Goal: Information Seeking & Learning: Learn about a topic

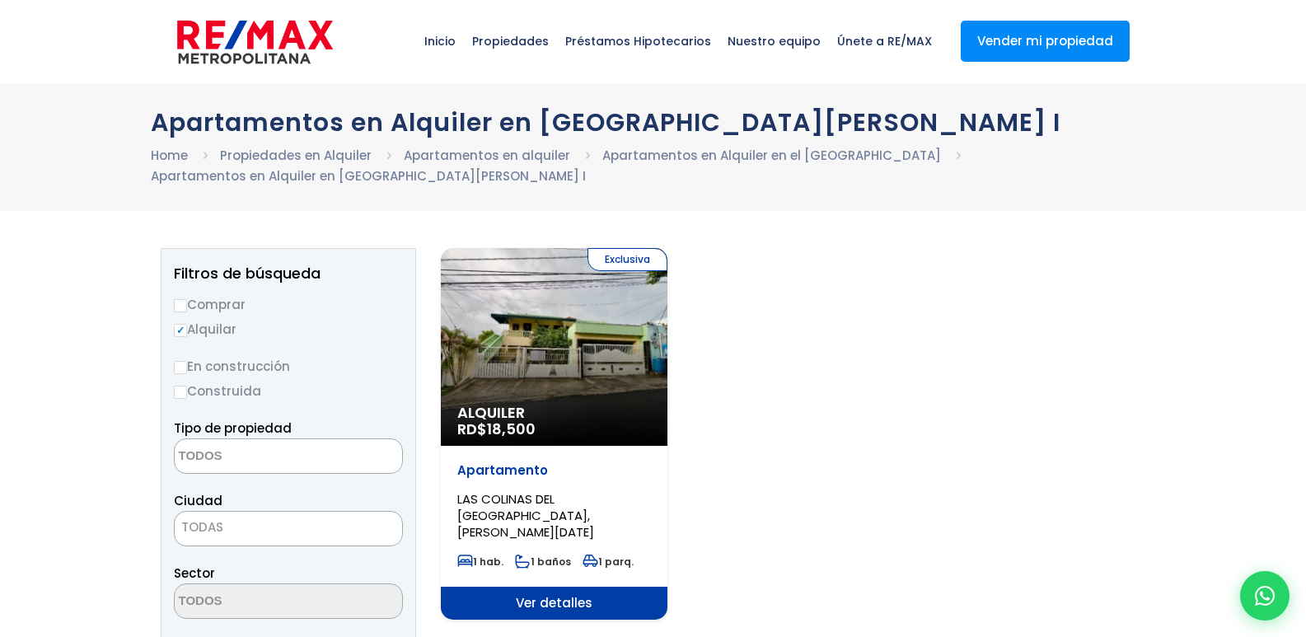
select select
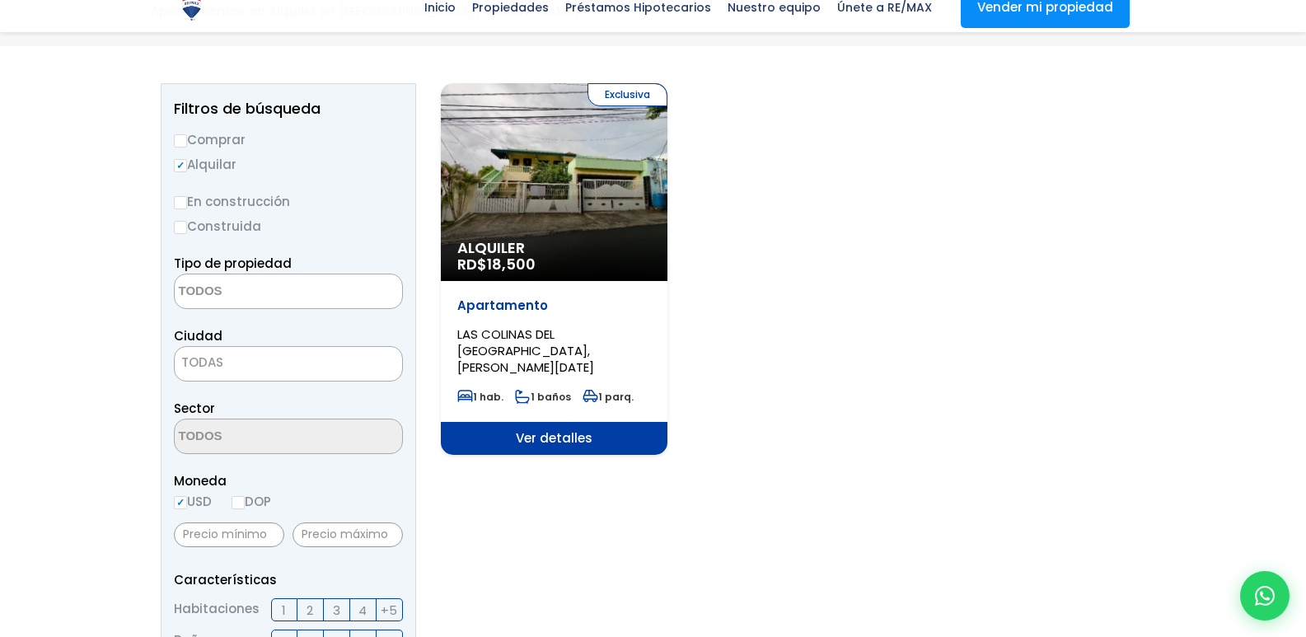
scroll to position [165, 0]
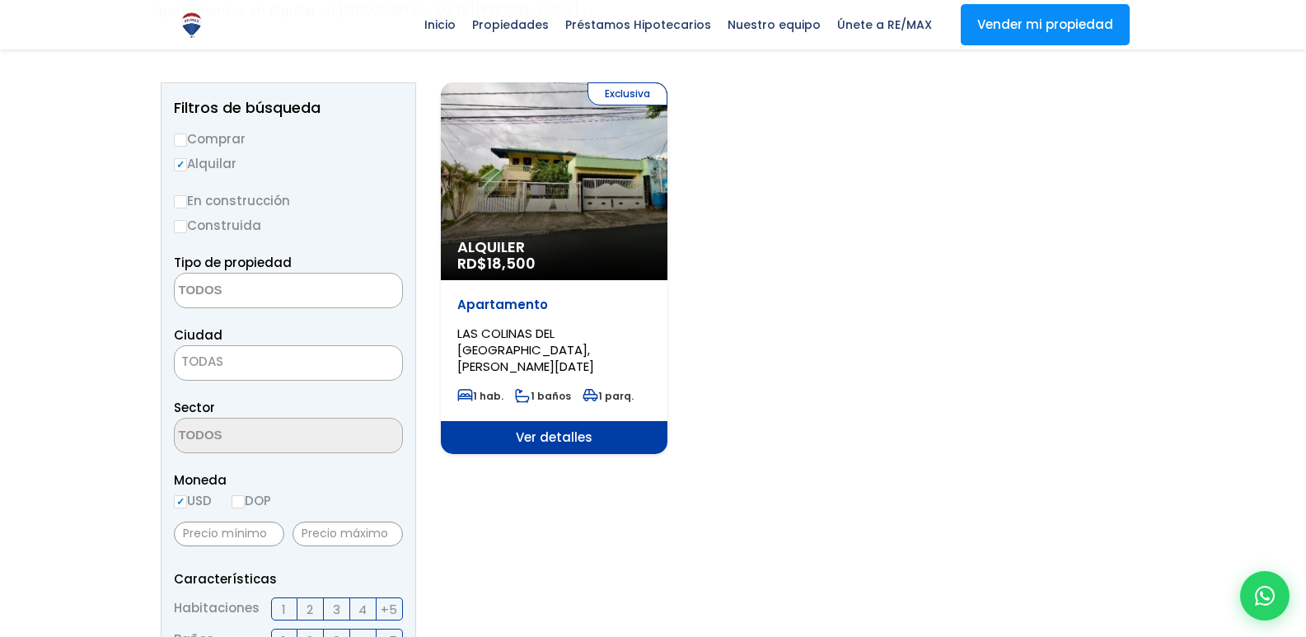
click at [550, 423] on span "Ver detalles" at bounding box center [554, 437] width 227 height 33
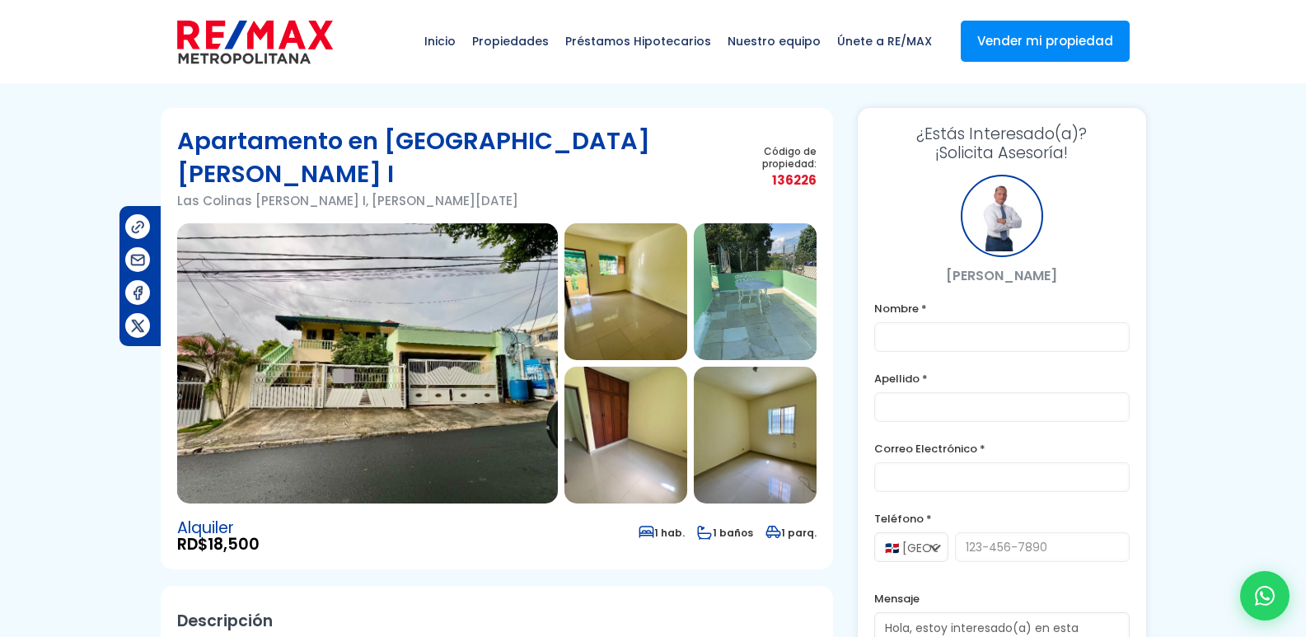
click at [363, 355] on img at bounding box center [367, 363] width 381 height 280
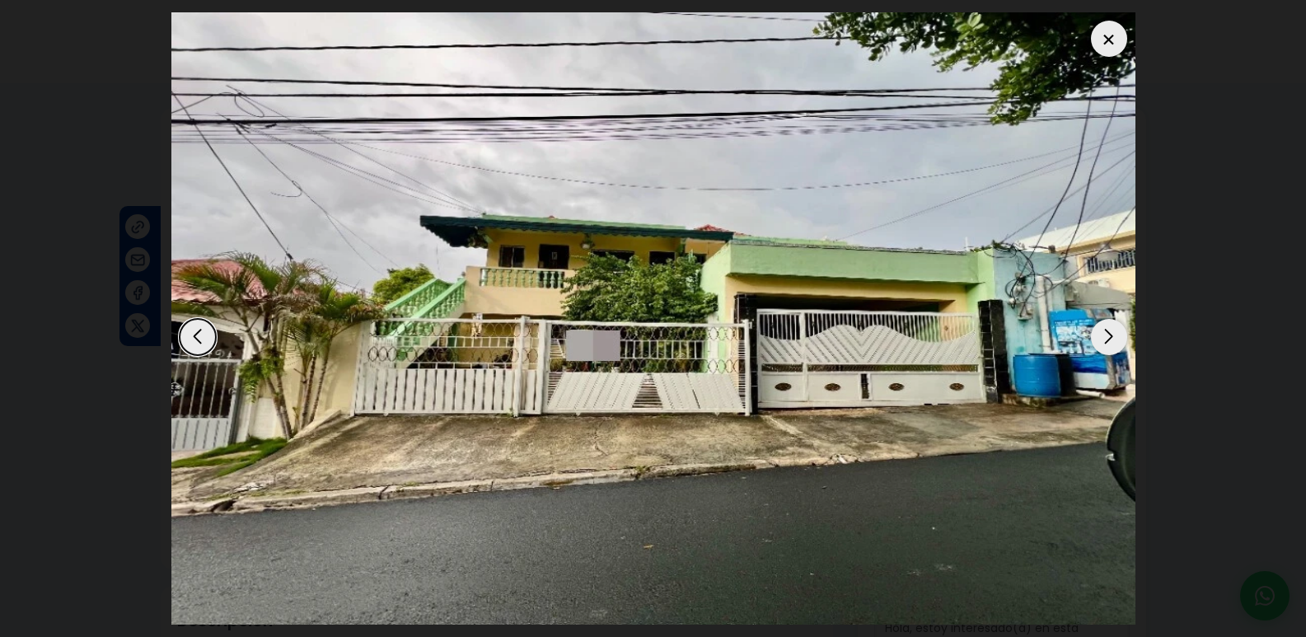
click at [1107, 337] on div "Next slide" at bounding box center [1109, 337] width 36 height 36
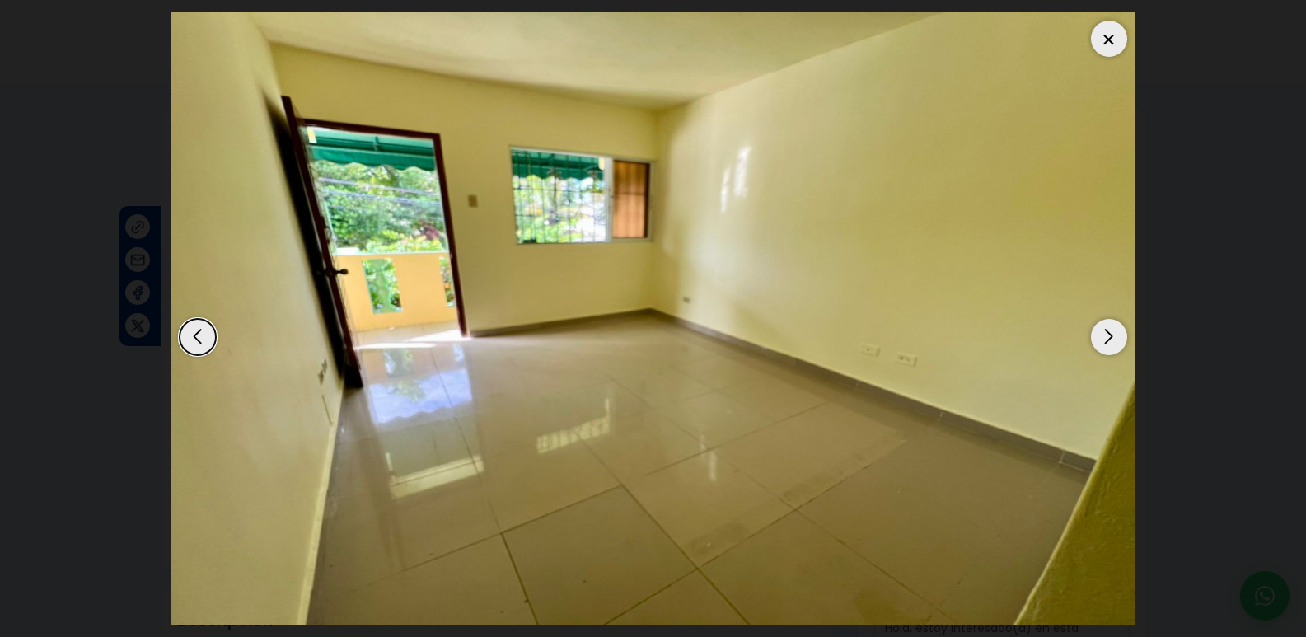
click at [1108, 338] on div "Next slide" at bounding box center [1109, 337] width 36 height 36
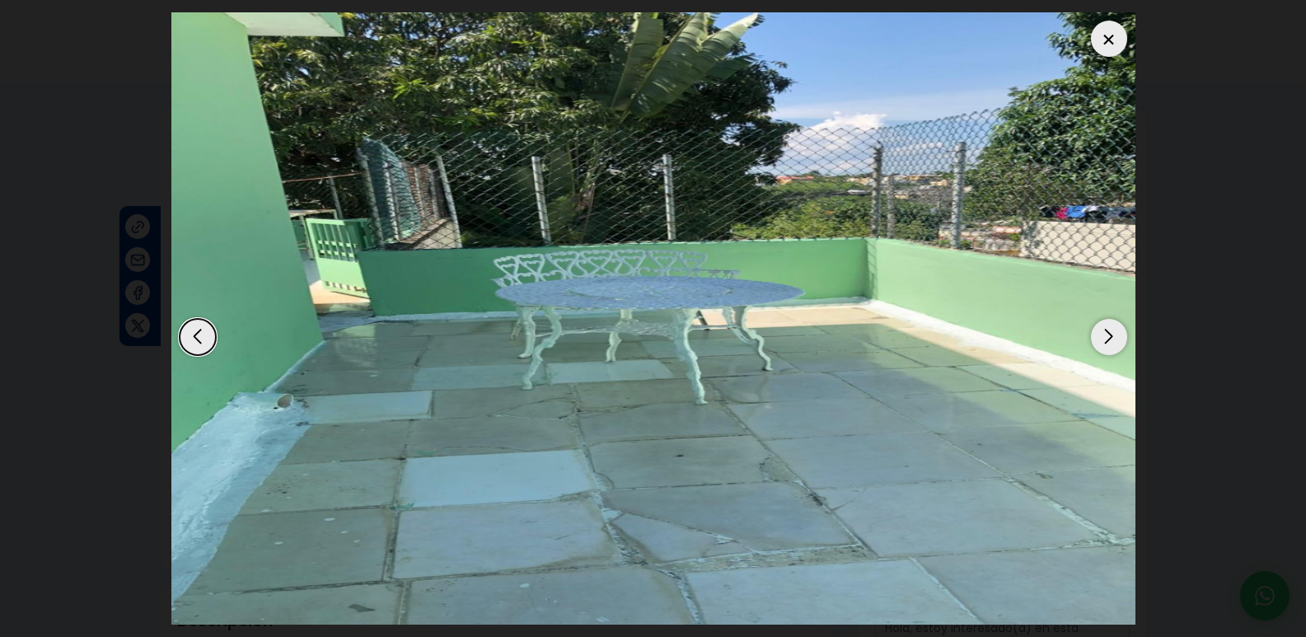
click at [1108, 338] on div "Next slide" at bounding box center [1109, 337] width 36 height 36
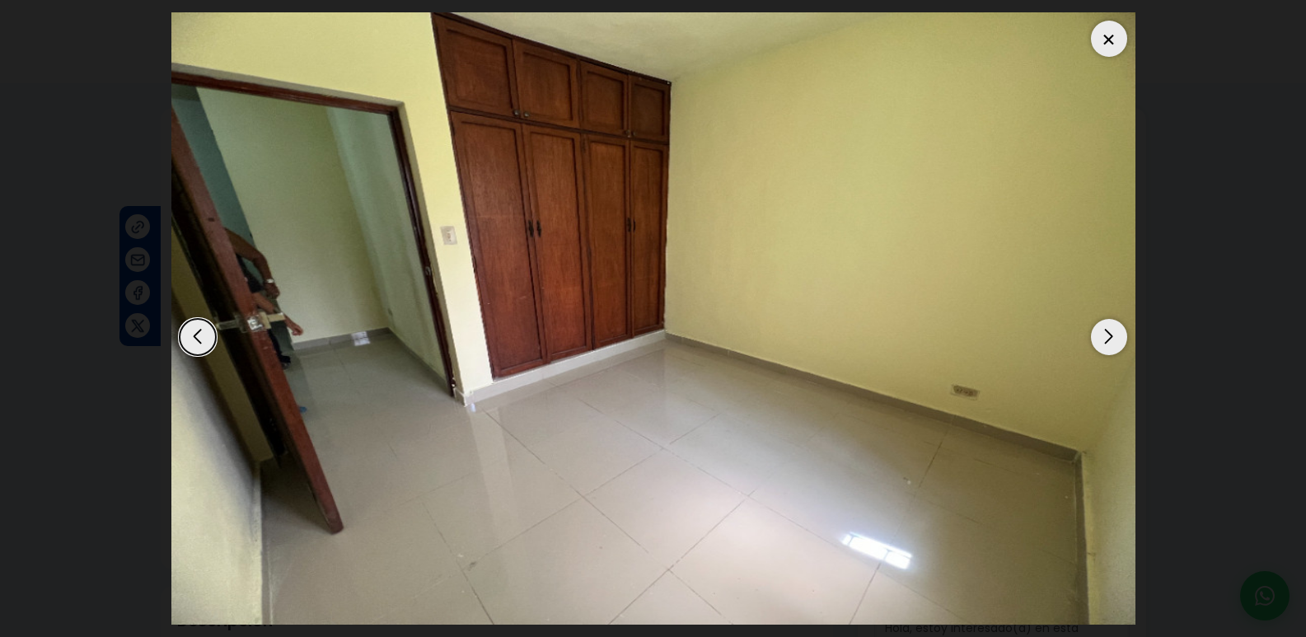
click at [1110, 338] on div "Next slide" at bounding box center [1109, 337] width 36 height 36
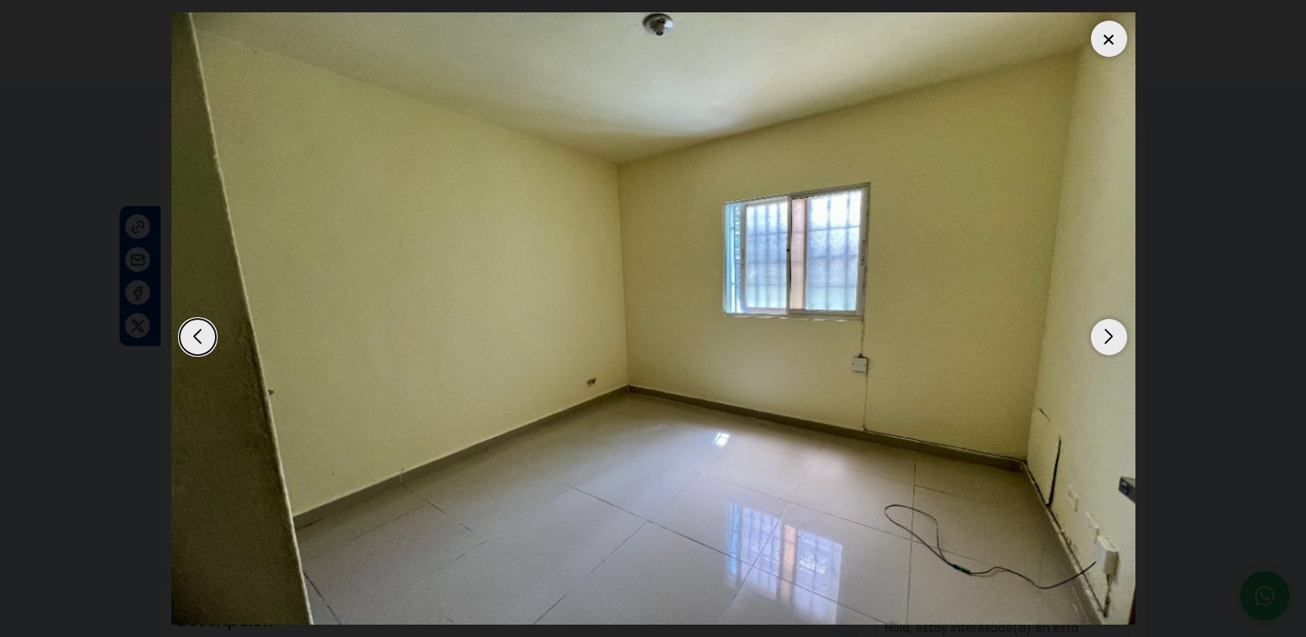
click at [1110, 338] on div "Next slide" at bounding box center [1109, 337] width 36 height 36
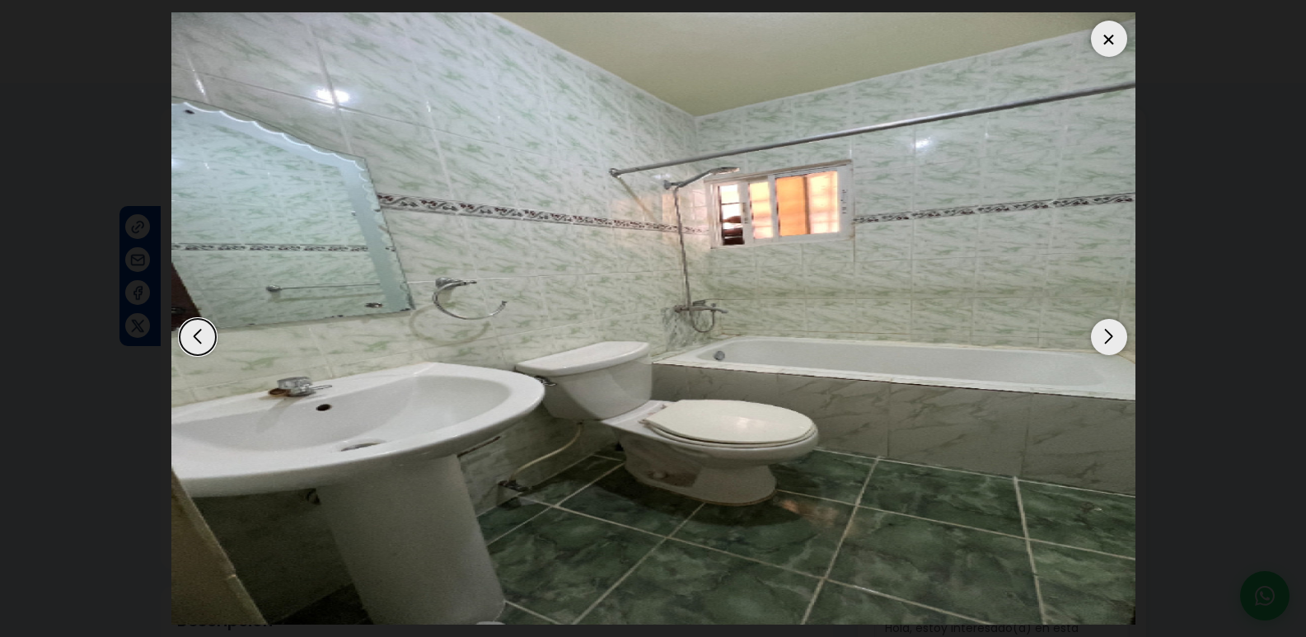
click at [1110, 338] on div "Next slide" at bounding box center [1109, 337] width 36 height 36
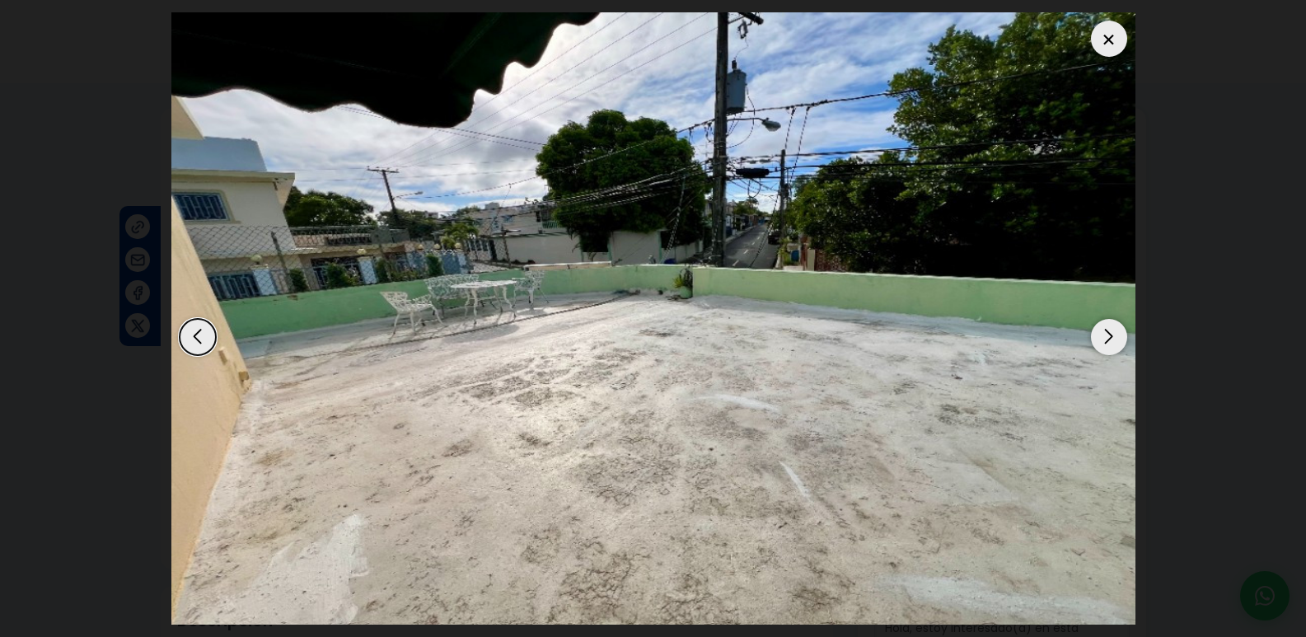
click at [1110, 338] on div "Next slide" at bounding box center [1109, 337] width 36 height 36
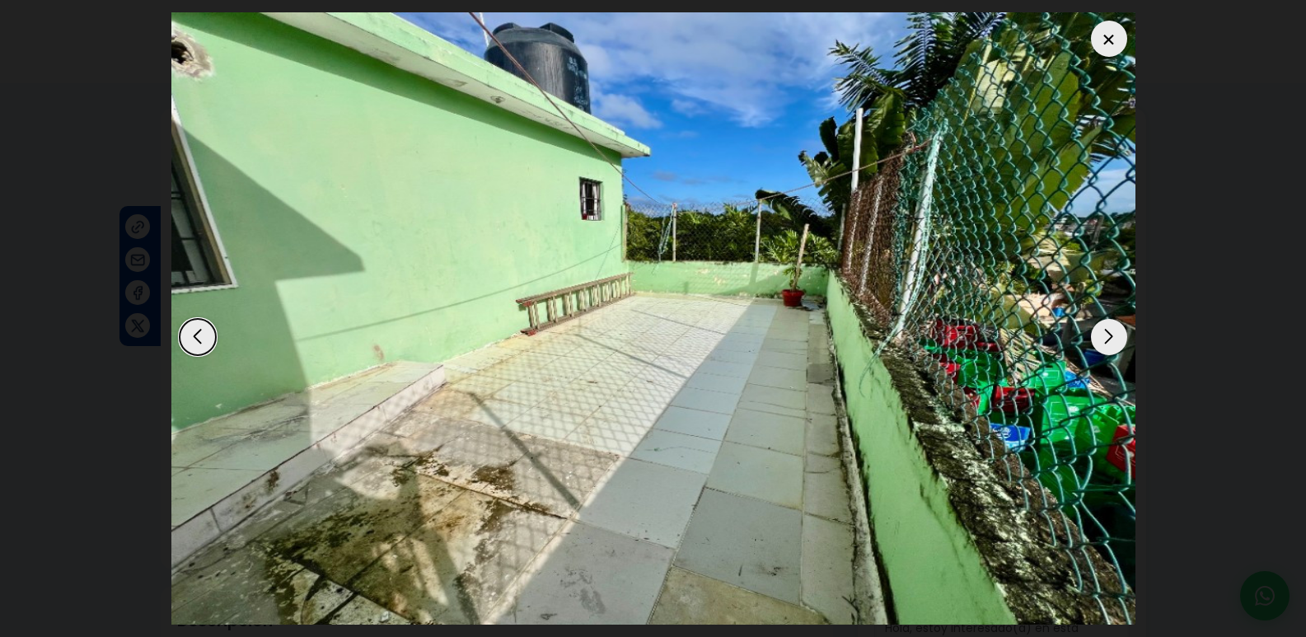
click at [1110, 338] on div "Next slide" at bounding box center [1109, 337] width 36 height 36
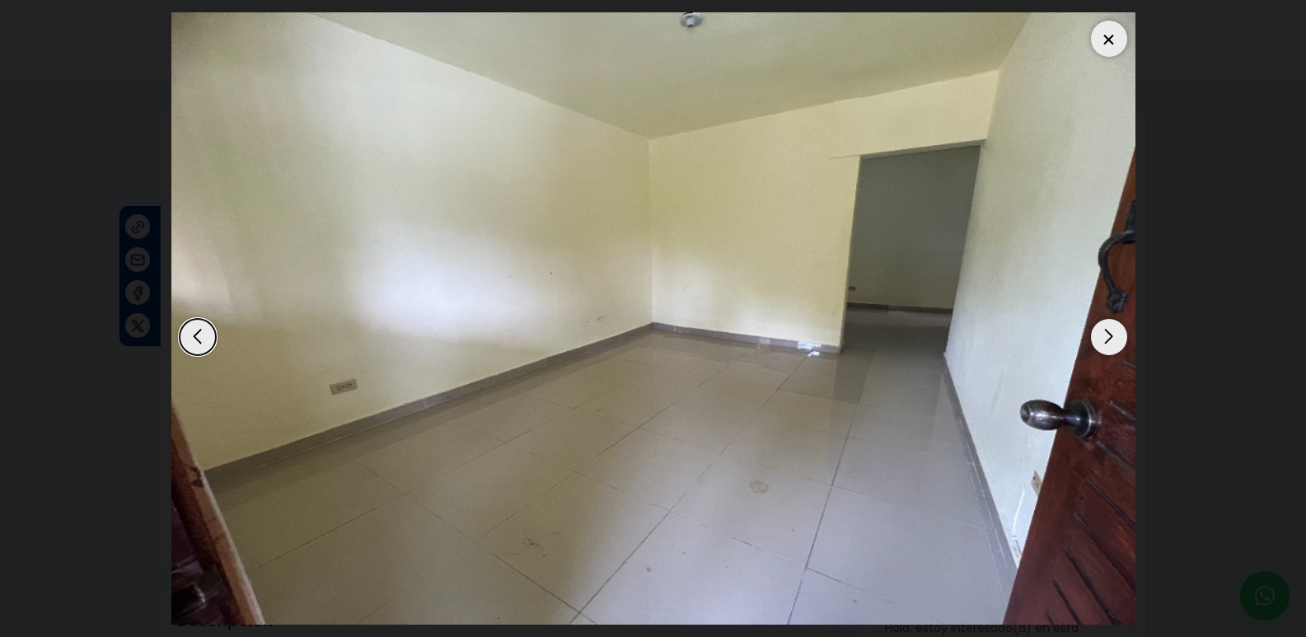
click at [1110, 338] on div "Next slide" at bounding box center [1109, 337] width 36 height 36
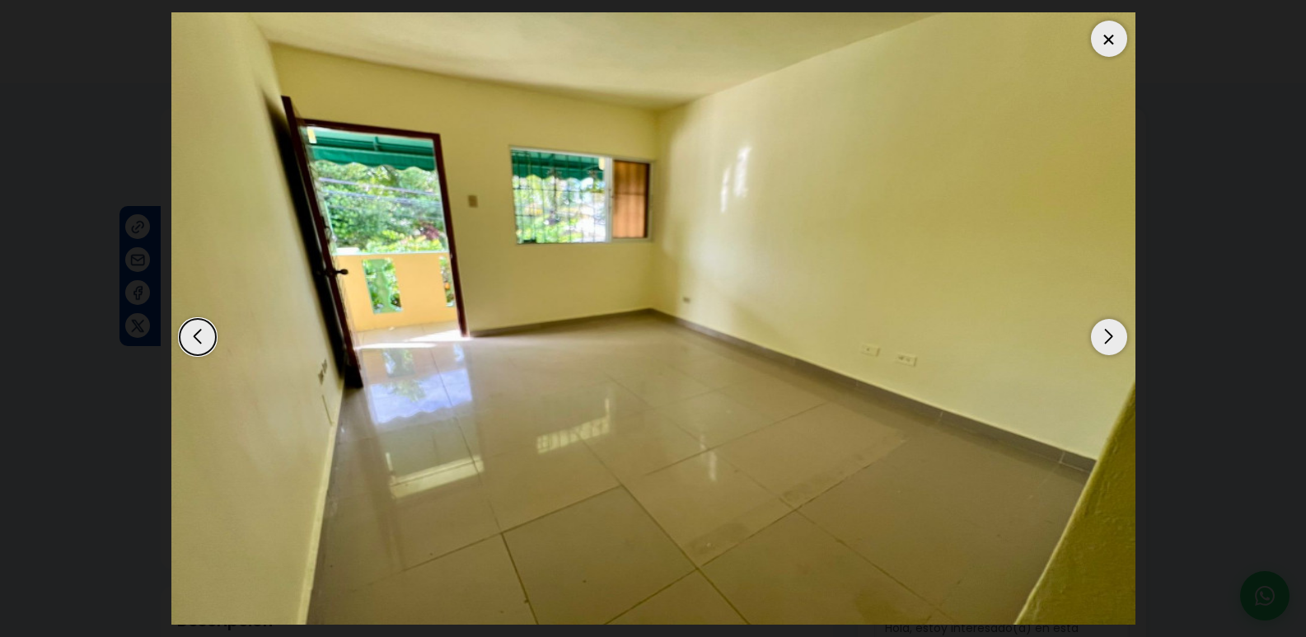
click at [1105, 38] on div at bounding box center [1109, 39] width 36 height 36
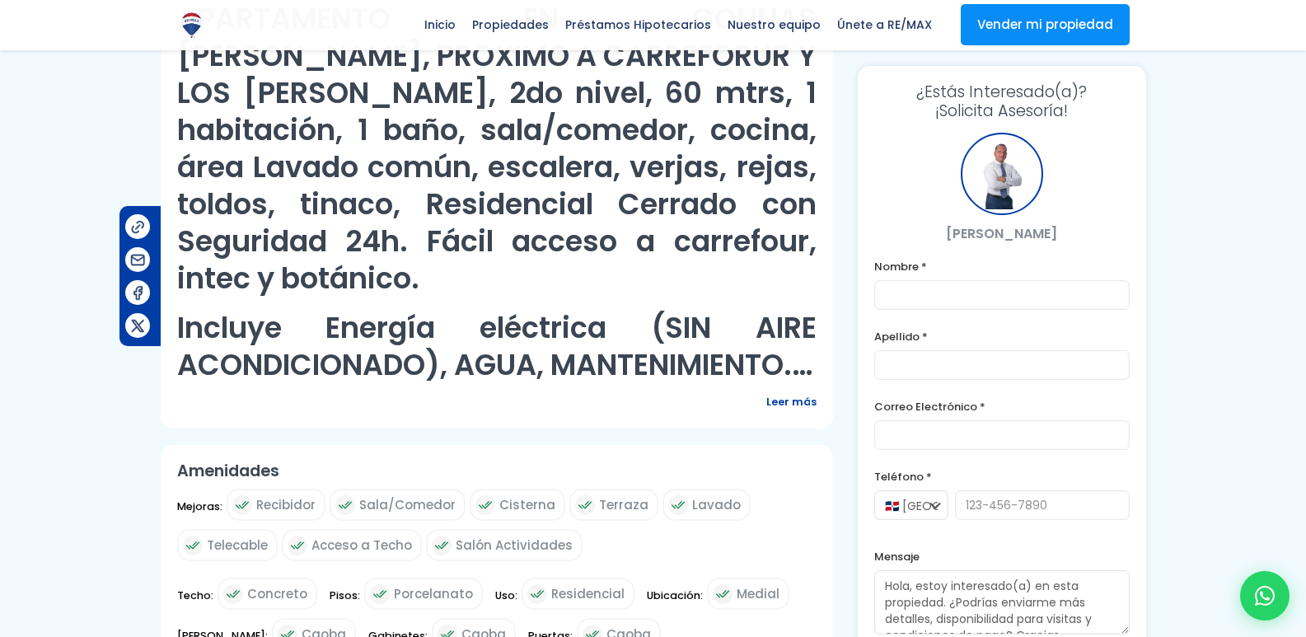
scroll to position [742, 0]
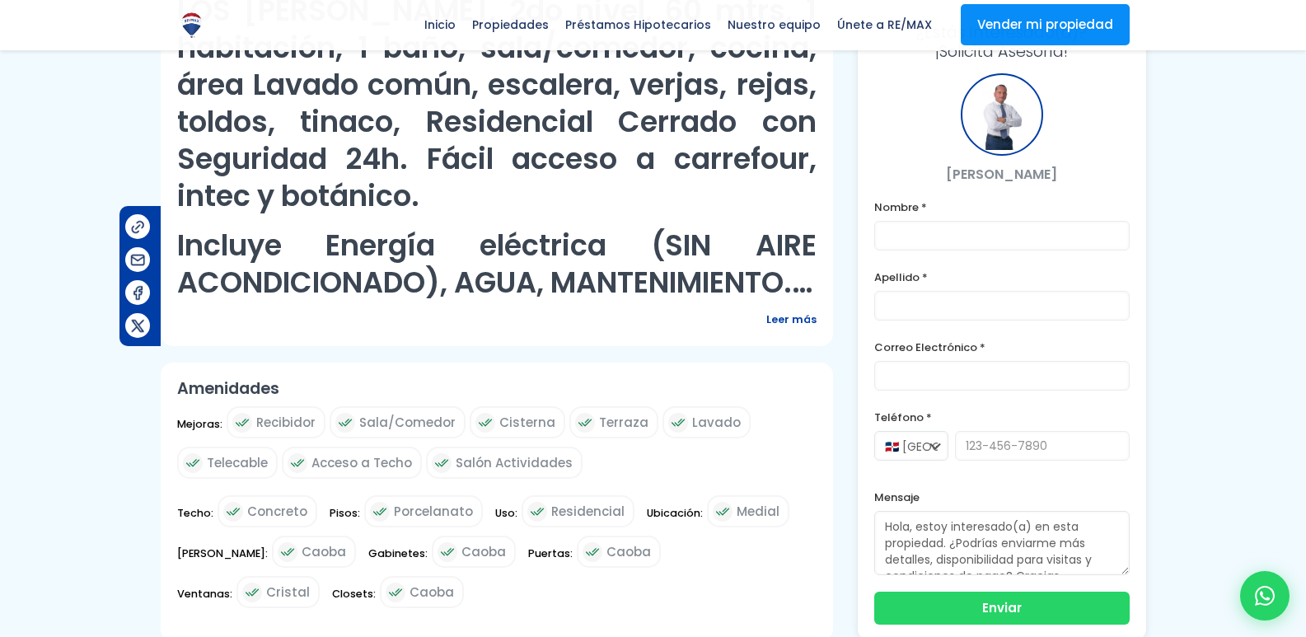
click at [796, 309] on span "Leer más" at bounding box center [791, 319] width 50 height 21
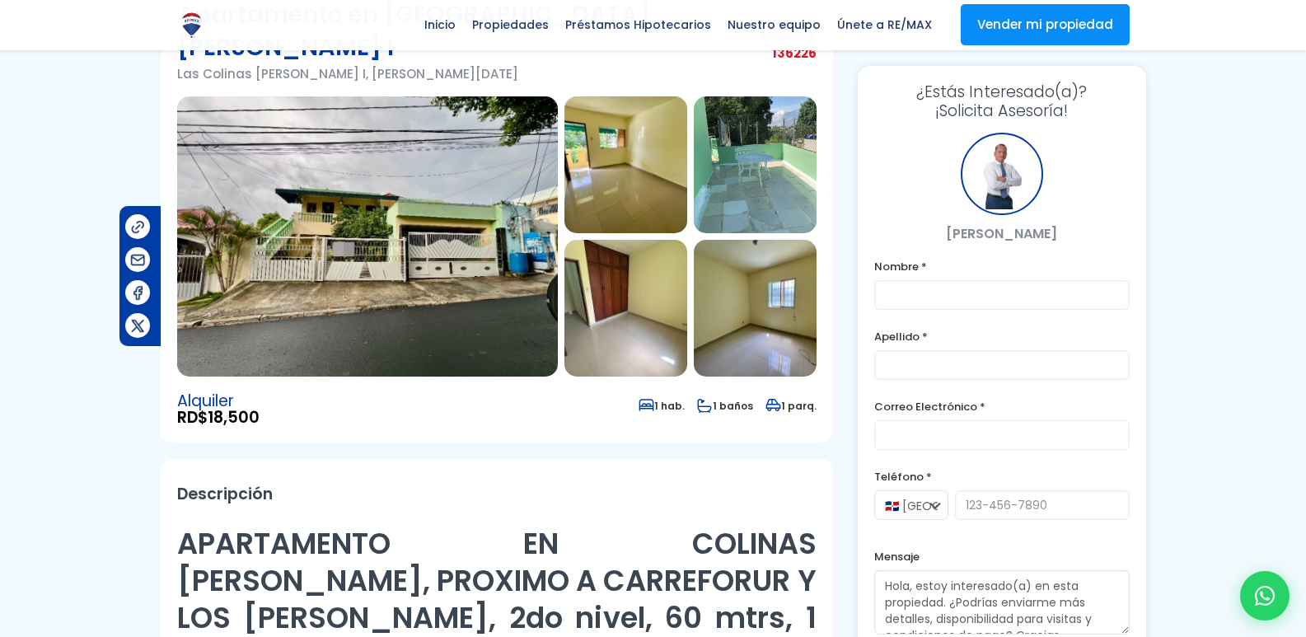
scroll to position [0, 0]
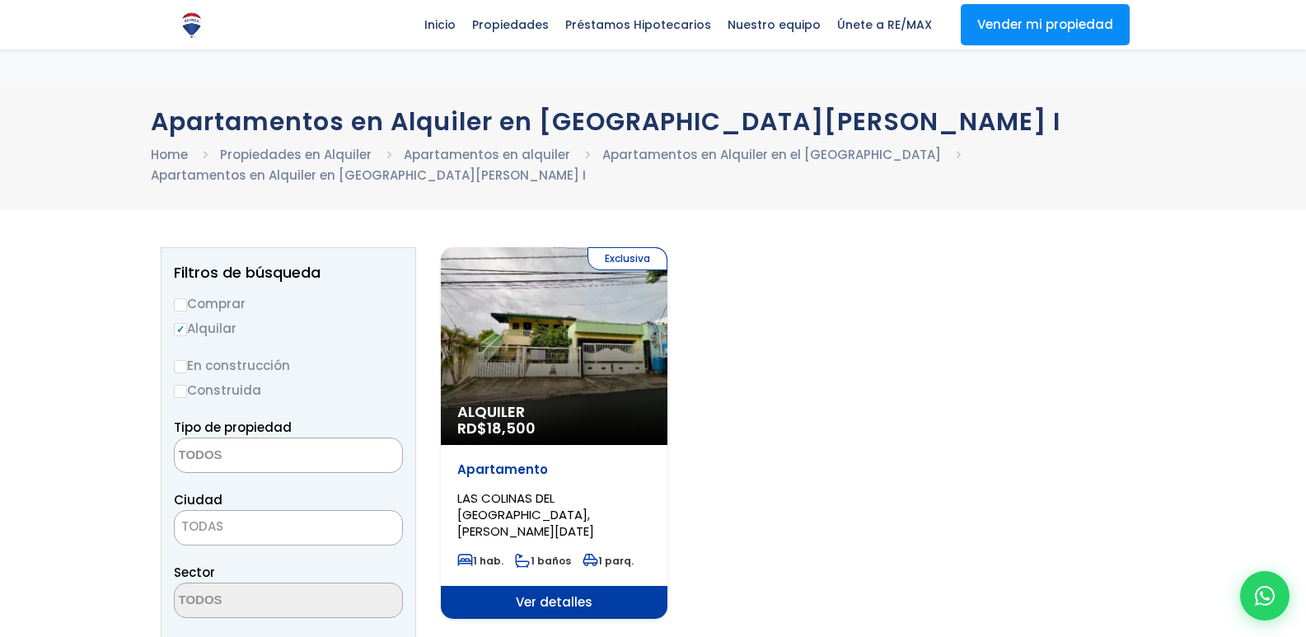
select select
